Goal: Task Accomplishment & Management: Manage account settings

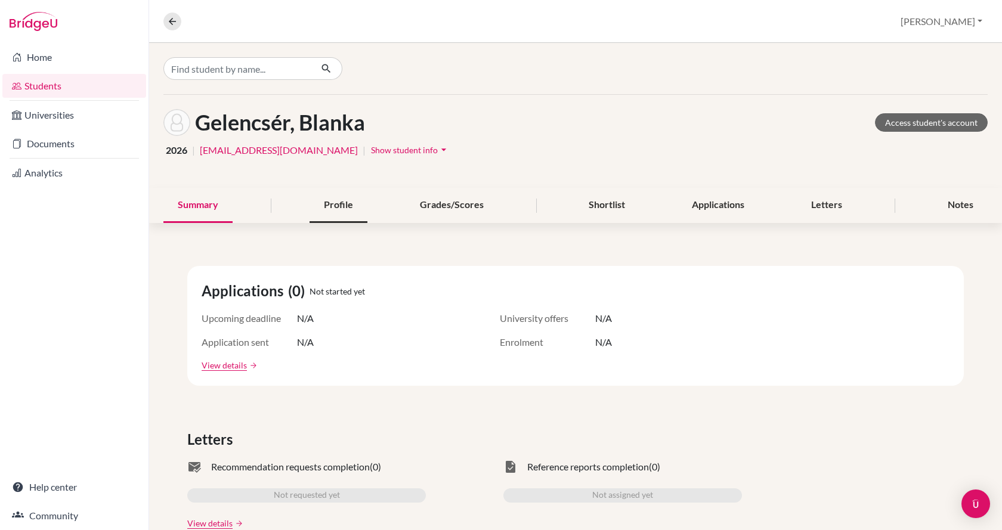
click at [332, 203] on div "Profile" at bounding box center [338, 205] width 58 height 35
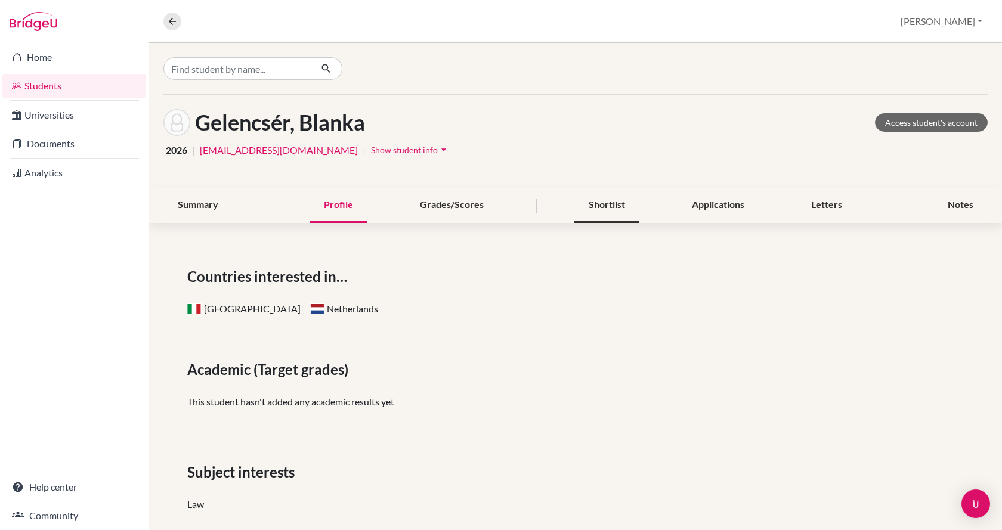
click at [577, 205] on div "Shortlist" at bounding box center [606, 205] width 65 height 35
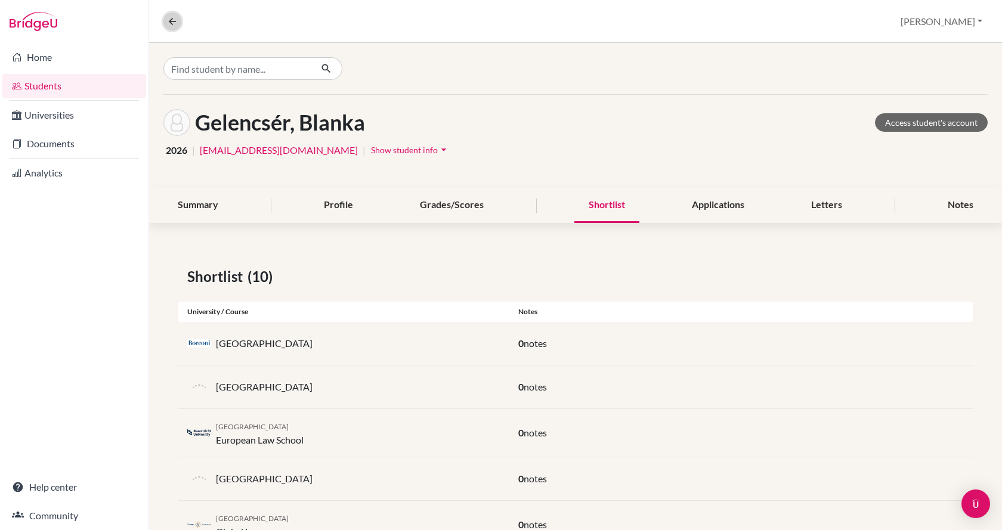
click at [179, 17] on button at bounding box center [172, 22] width 18 height 18
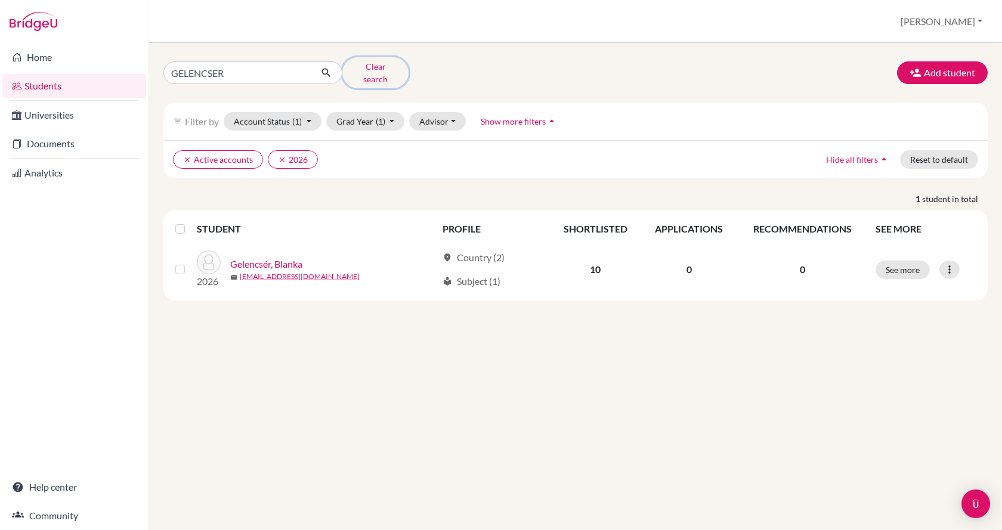
click at [379, 67] on button "Clear search" at bounding box center [375, 72] width 66 height 31
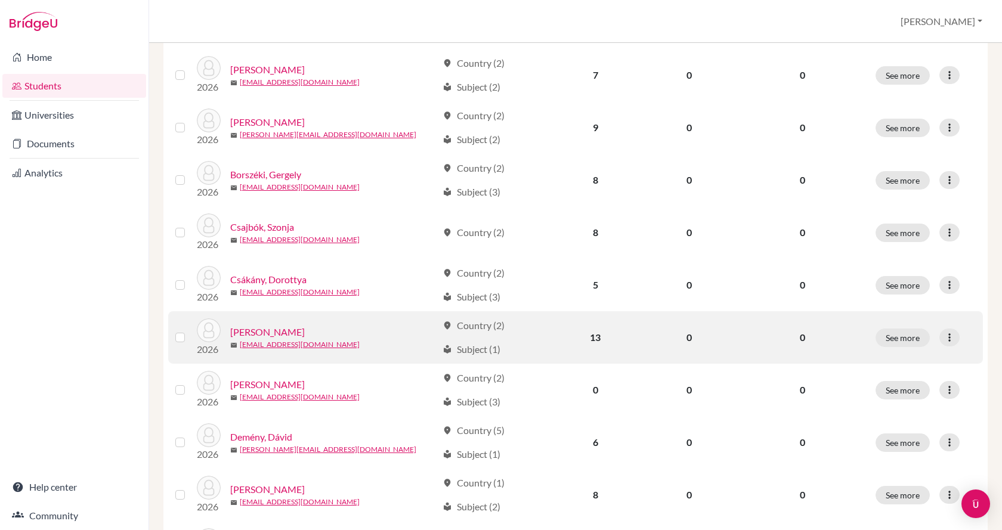
scroll to position [834, 0]
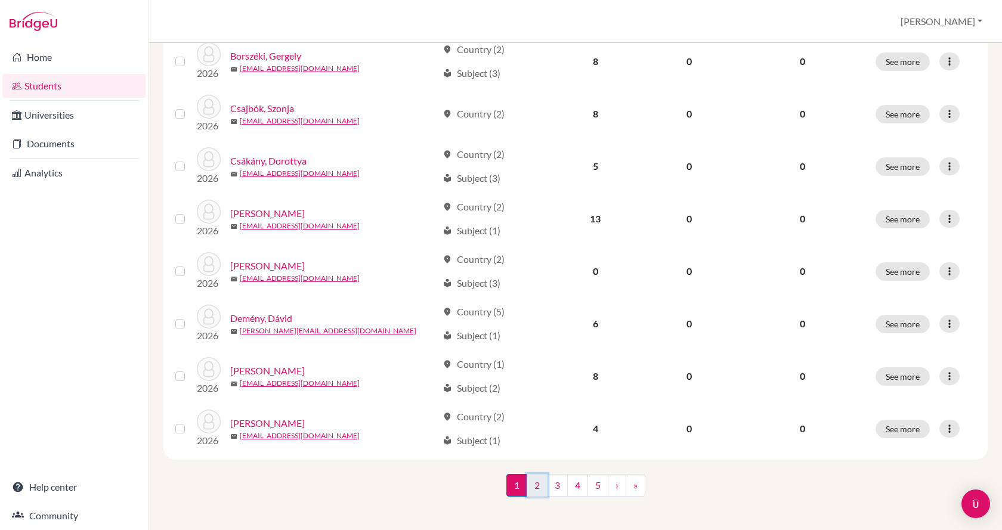
click at [532, 485] on link "2" at bounding box center [537, 485] width 21 height 23
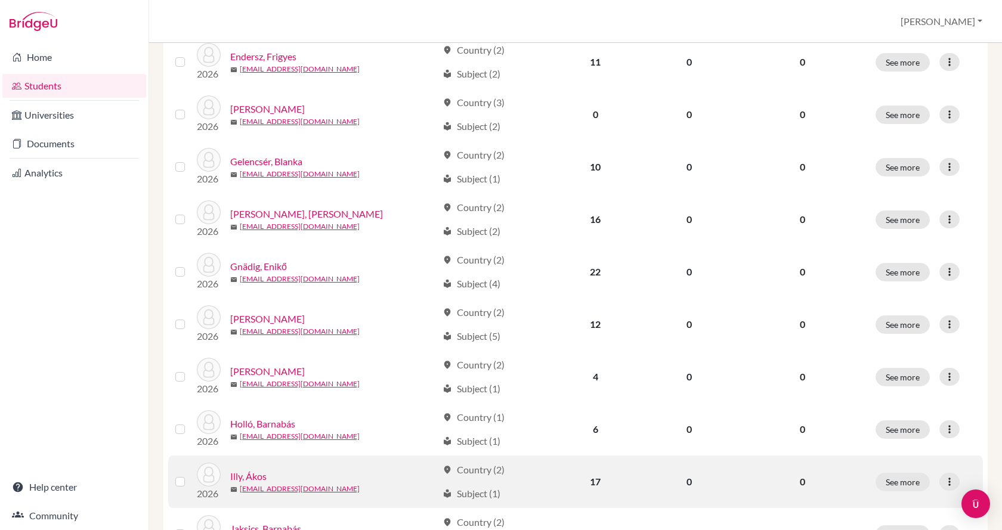
scroll to position [239, 0]
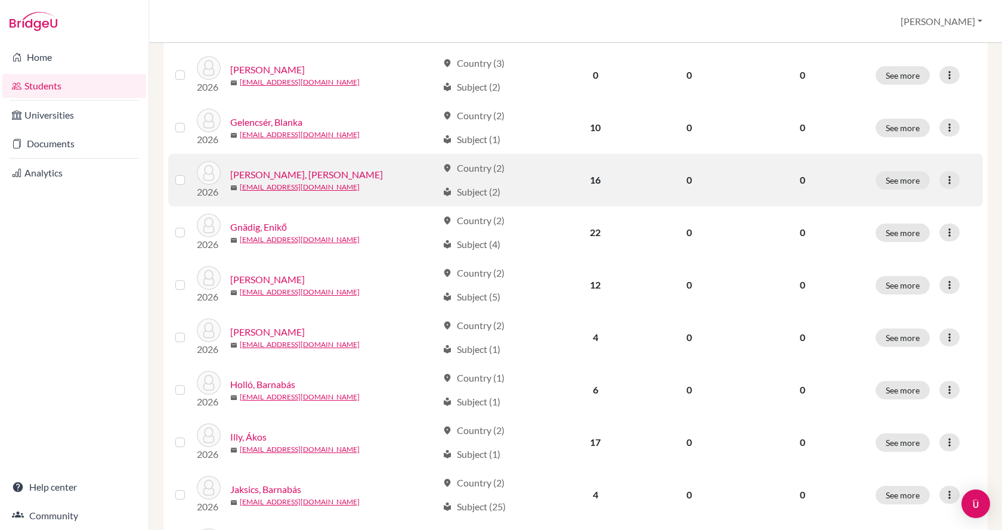
click at [267, 171] on link "[PERSON_NAME], [PERSON_NAME]" at bounding box center [306, 175] width 153 height 14
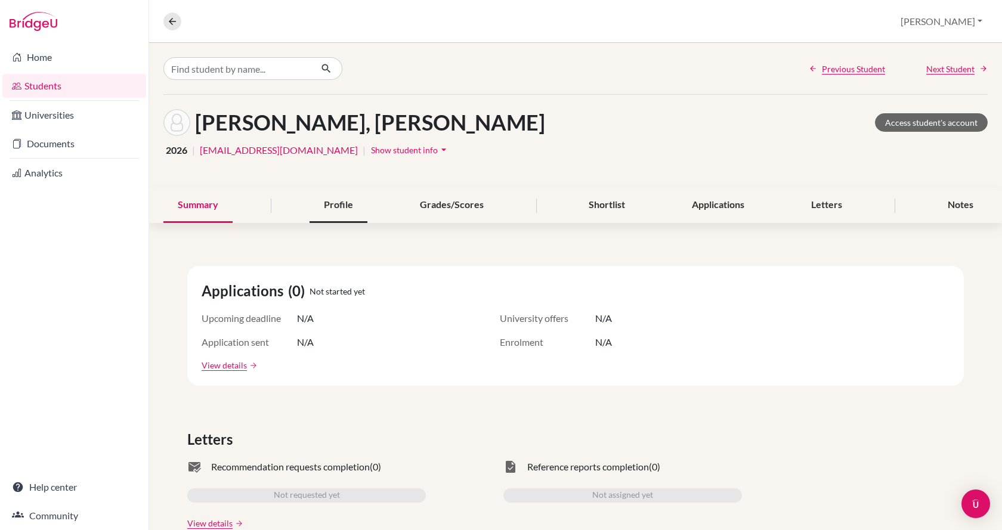
click at [340, 203] on div "Profile" at bounding box center [338, 205] width 58 height 35
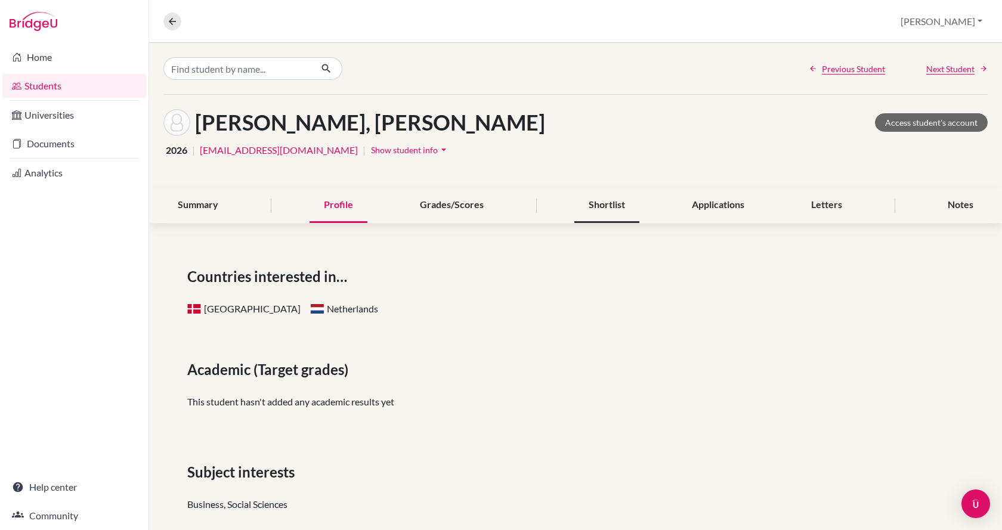
click at [612, 206] on div "Shortlist" at bounding box center [606, 205] width 65 height 35
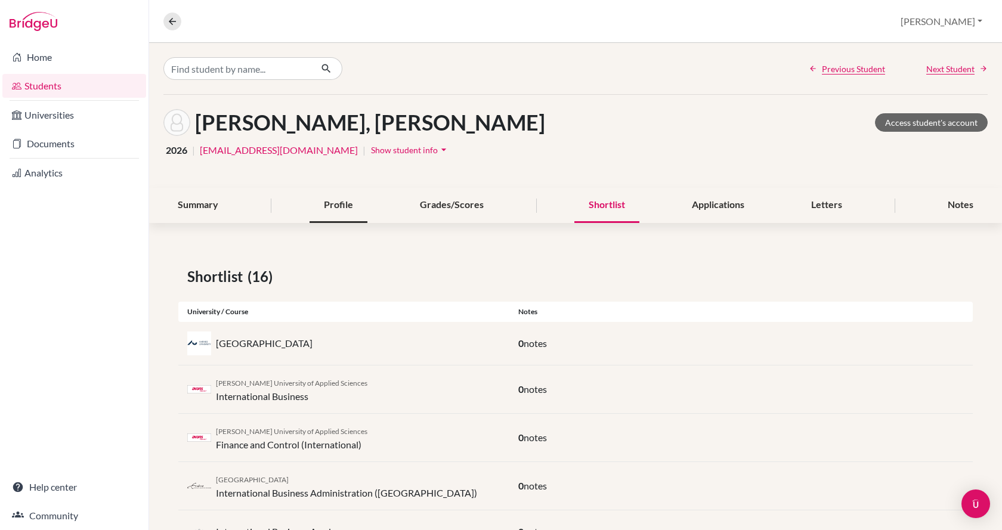
click at [336, 210] on div "Profile" at bounding box center [338, 205] width 58 height 35
